Goal: Task Accomplishment & Management: Manage account settings

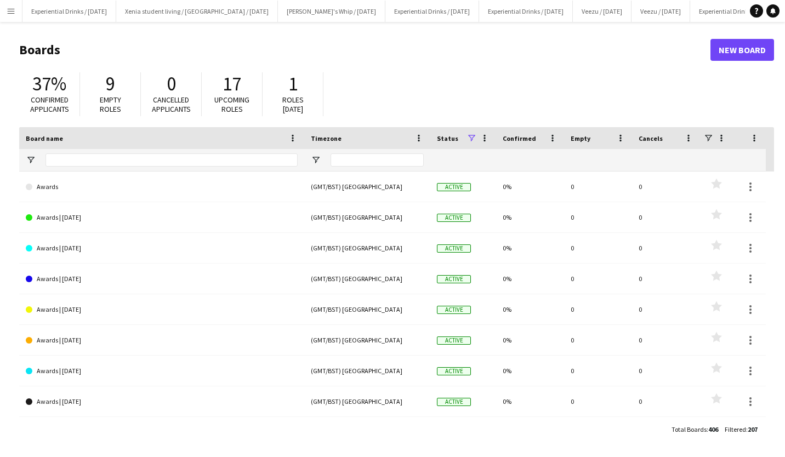
click at [12, 9] on app-icon "Menu" at bounding box center [11, 11] width 9 height 9
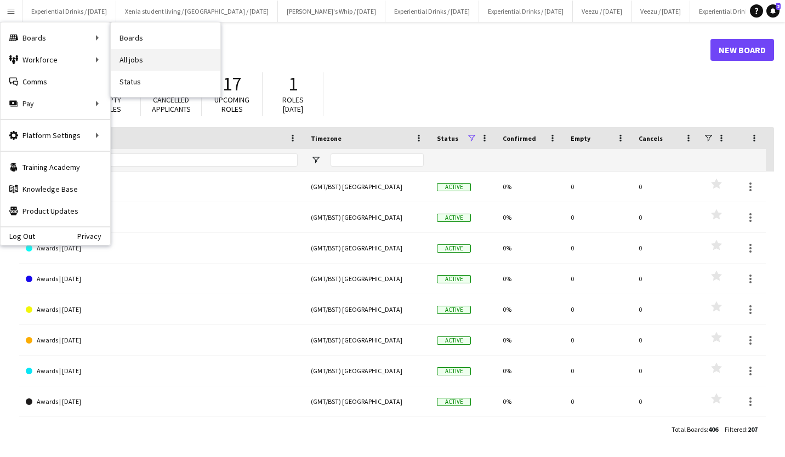
click at [130, 61] on link "All jobs" at bounding box center [166, 60] width 110 height 22
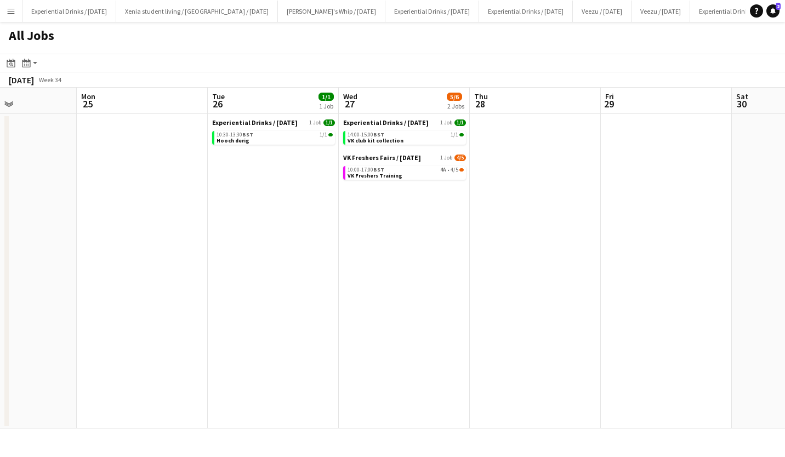
scroll to position [0, 318]
click at [408, 175] on link "10:00-17:00 BST 4A • 4/5 VK Freshers Training" at bounding box center [404, 172] width 116 height 13
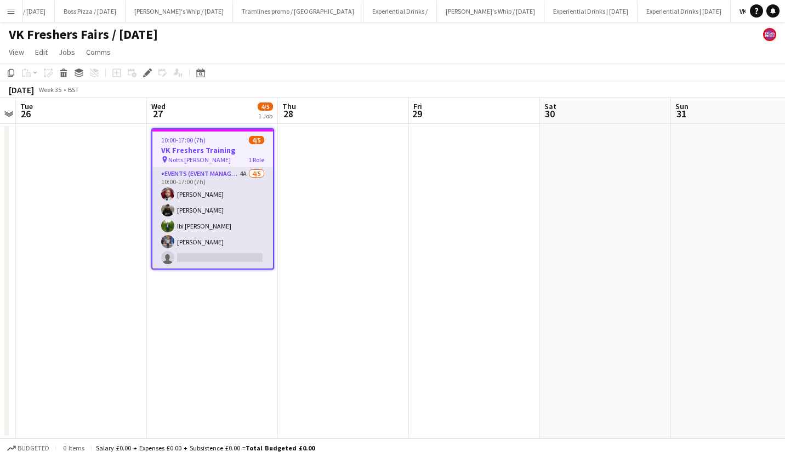
scroll to position [0, 732]
click at [189, 239] on app-card-role "Events (Event Manager) 4A [DATE] 10:00-17:00 (7h) [PERSON_NAME] [PERSON_NAME] I…" at bounding box center [212, 218] width 121 height 101
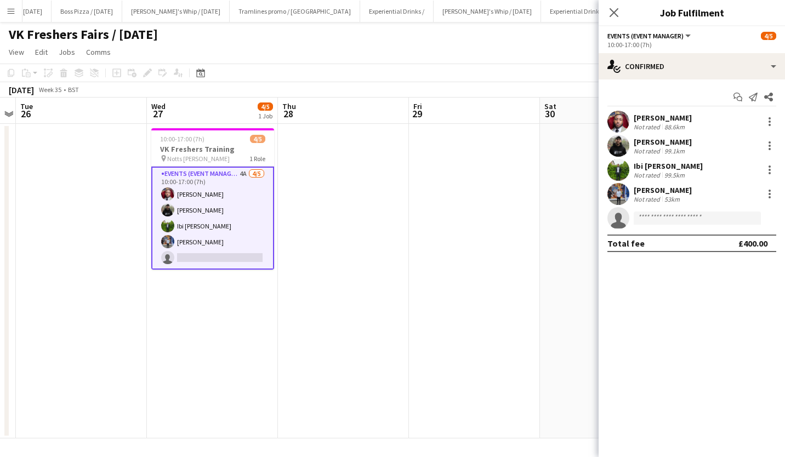
click at [648, 186] on div "[PERSON_NAME]" at bounding box center [663, 190] width 58 height 10
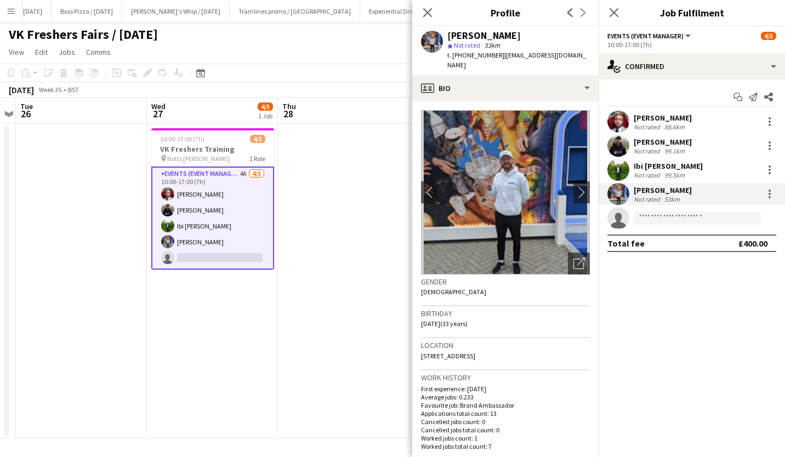
drag, startPoint x: 472, startPoint y: 345, endPoint x: 538, endPoint y: 346, distance: 65.8
click at [538, 346] on div "Location [STREET_ADDRESS]" at bounding box center [505, 354] width 169 height 32
copy span "Nuneaton, CV11 5JZ"
click at [208, 255] on app-card-role "Events (Event Manager) 4A 4/5 10:00-17:00 (7h) TERRELL BROWN Ray Laybourn Ibi P…" at bounding box center [212, 218] width 123 height 103
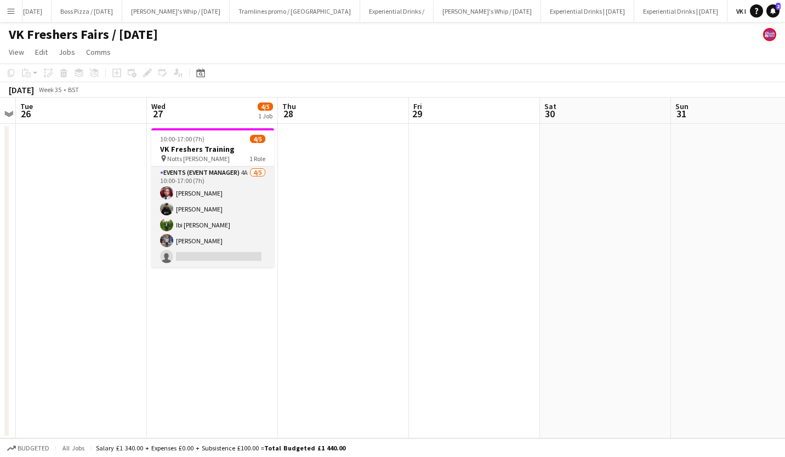
click at [208, 255] on app-card-role "Events (Event Manager) 4A 4/5 10:00-17:00 (7h) TERRELL BROWN Ray Laybourn Ibi P…" at bounding box center [212, 217] width 123 height 101
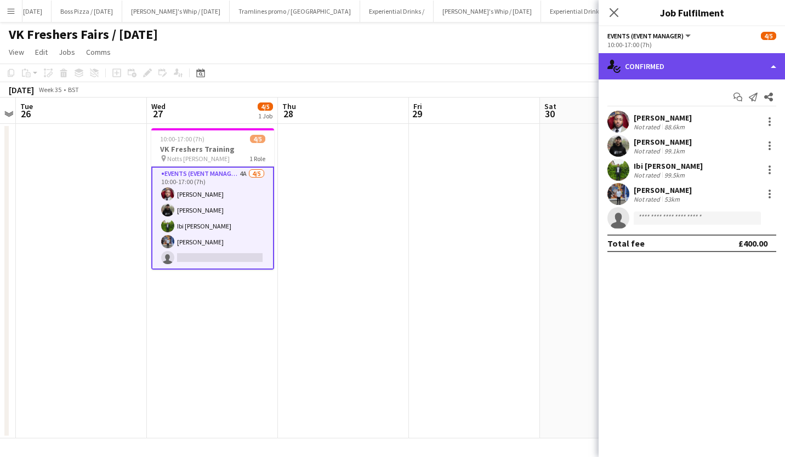
click at [655, 66] on div "single-neutral-actions-check-2 Confirmed" at bounding box center [692, 66] width 186 height 26
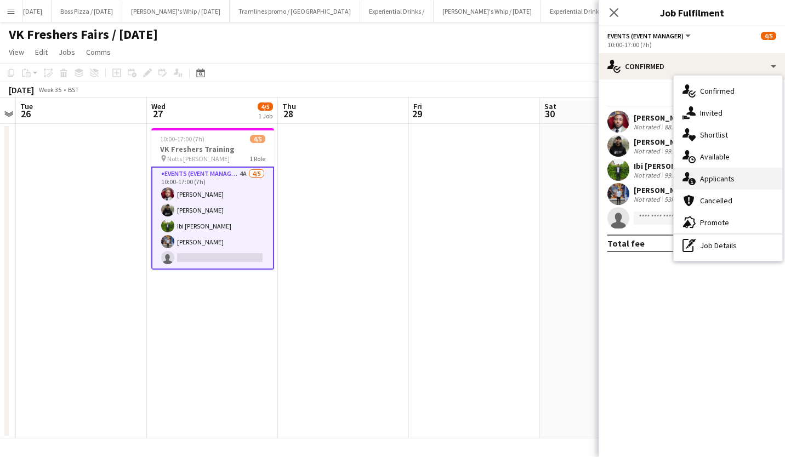
click at [722, 187] on div "single-neutral-actions-information Applicants" at bounding box center [728, 179] width 109 height 22
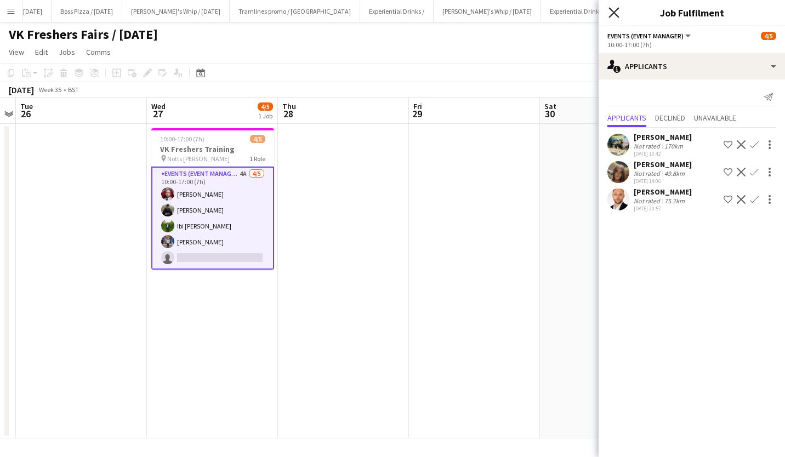
click at [614, 9] on icon "Close pop-in" at bounding box center [613, 12] width 10 height 10
